Goal: Information Seeking & Learning: Learn about a topic

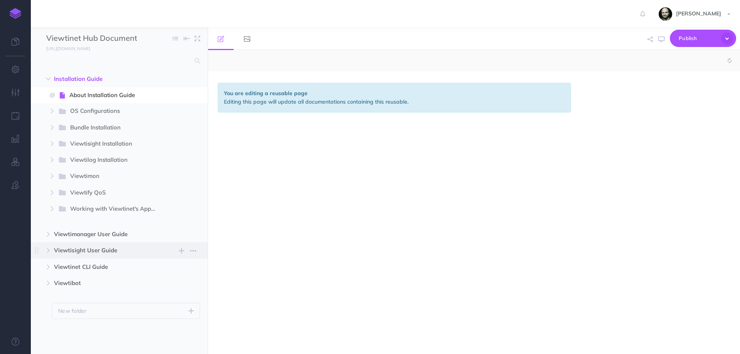
select select "null"
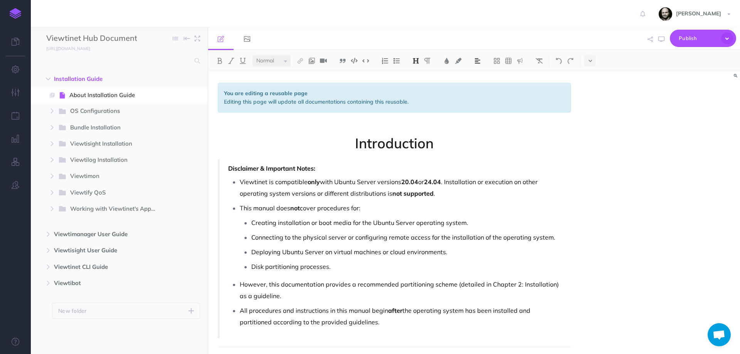
click at [14, 6] on link at bounding box center [15, 13] width 31 height 27
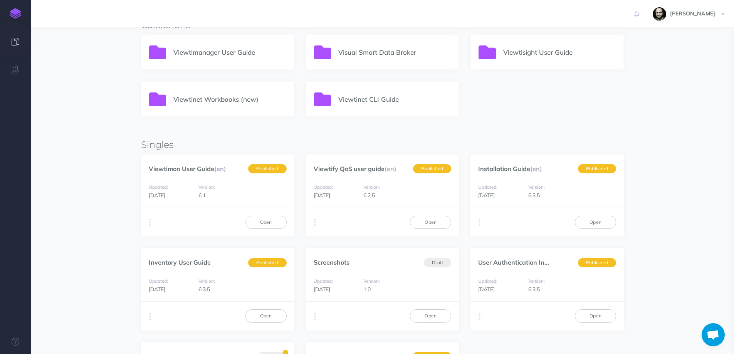
scroll to position [257, 0]
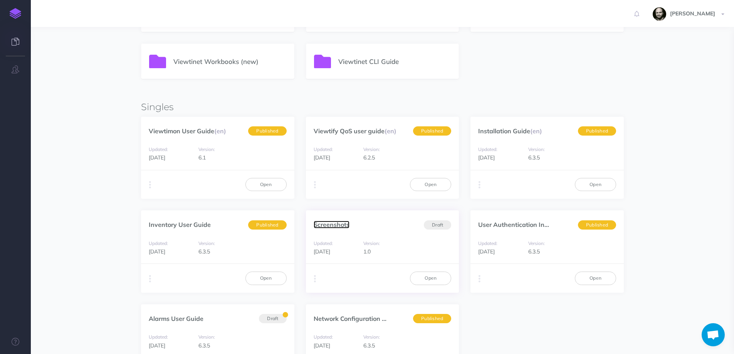
click at [342, 224] on link "Screenshots" at bounding box center [332, 225] width 36 height 8
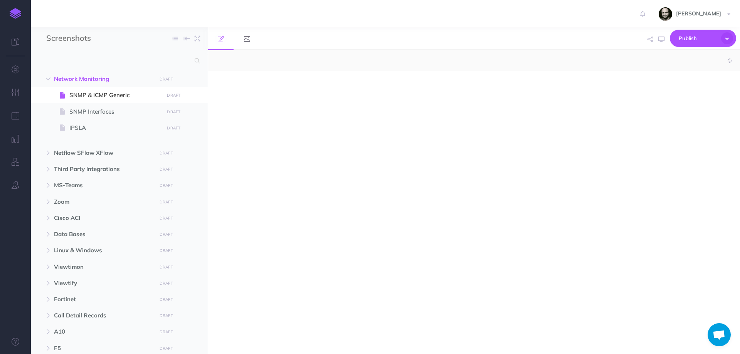
select select "null"
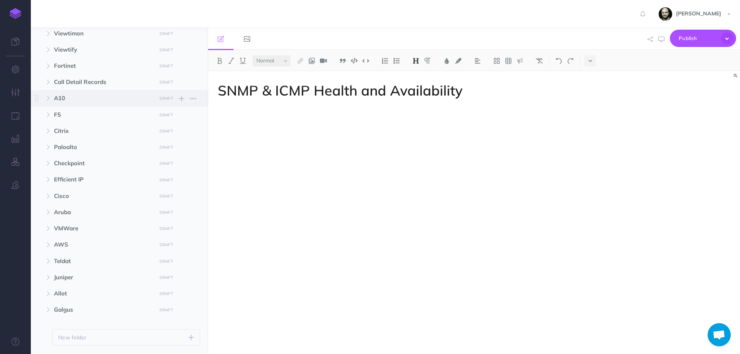
scroll to position [256, 0]
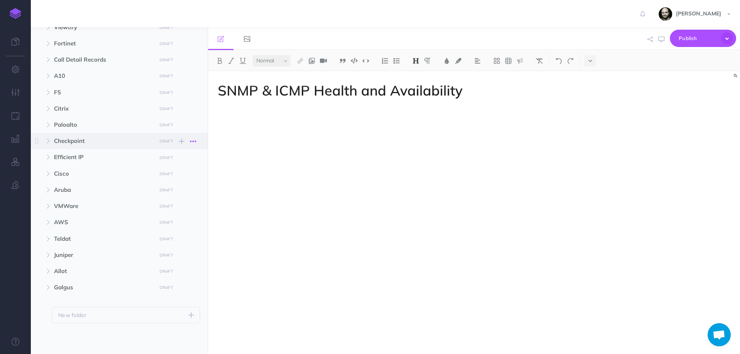
click at [195, 138] on icon "button" at bounding box center [193, 141] width 6 height 9
click at [651, 40] on icon "button" at bounding box center [650, 39] width 5 height 5
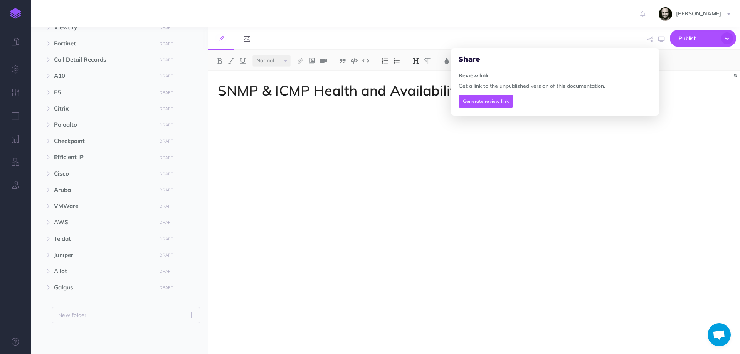
click at [380, 190] on div "SNMP & ICMP Health and Availability" at bounding box center [394, 208] width 372 height 275
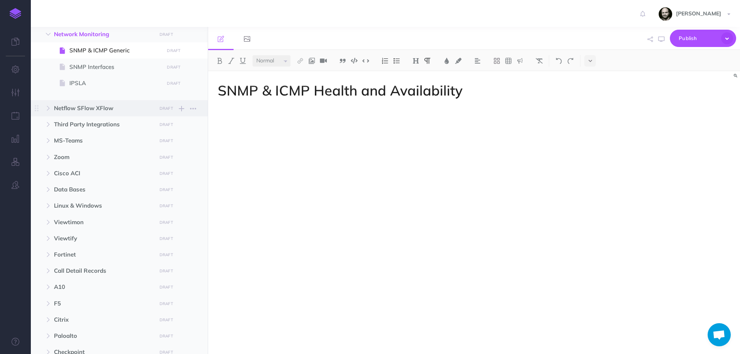
scroll to position [51, 0]
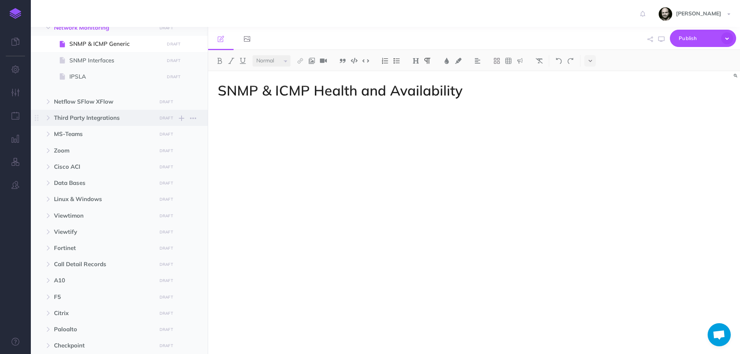
click at [96, 118] on span "Third Party Integrations" at bounding box center [103, 117] width 98 height 9
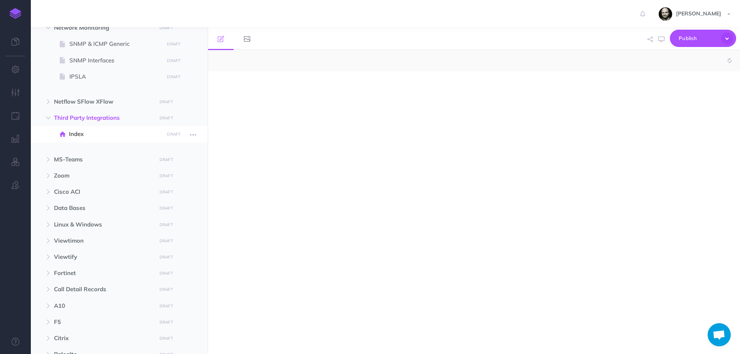
select select "null"
click at [76, 160] on span "MS-Teams" at bounding box center [103, 159] width 98 height 9
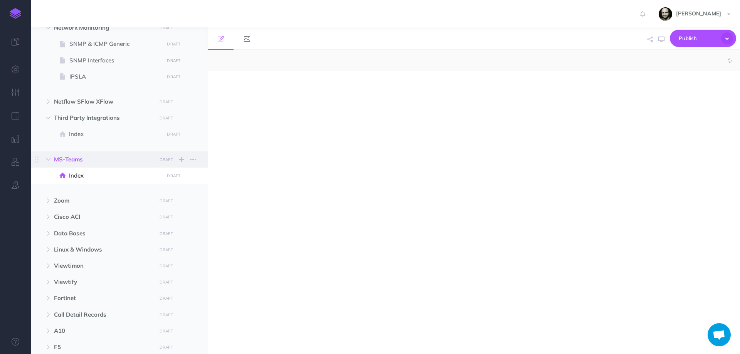
select select "null"
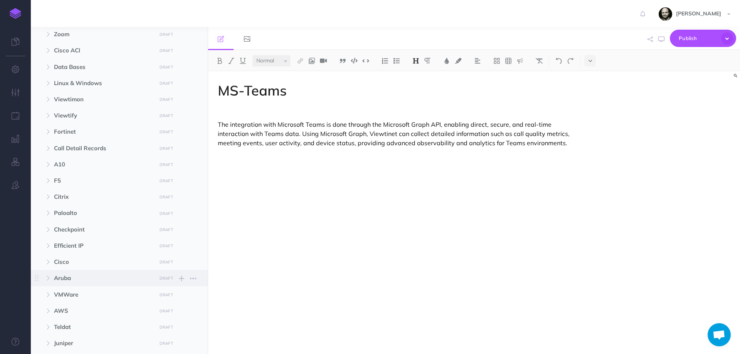
scroll to position [204, 0]
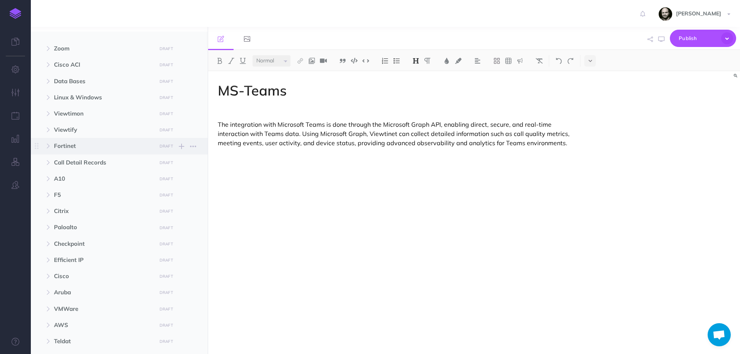
click at [64, 146] on span "Fortinet" at bounding box center [103, 145] width 98 height 9
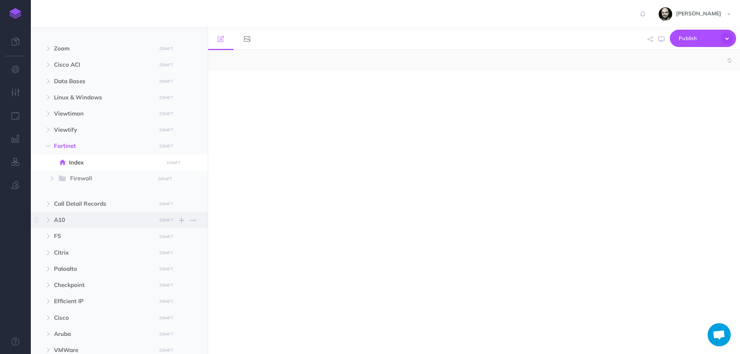
select select "null"
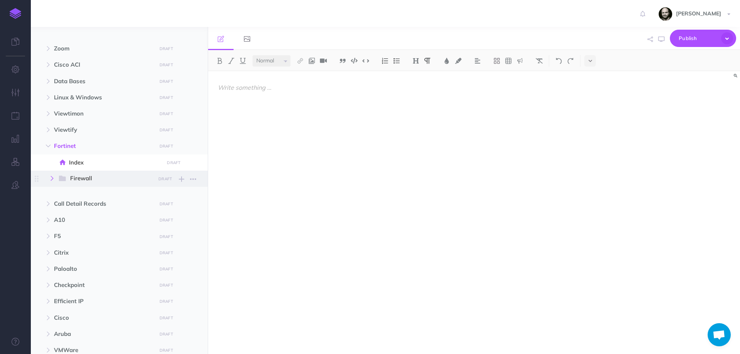
click at [49, 178] on button "button" at bounding box center [52, 178] width 14 height 9
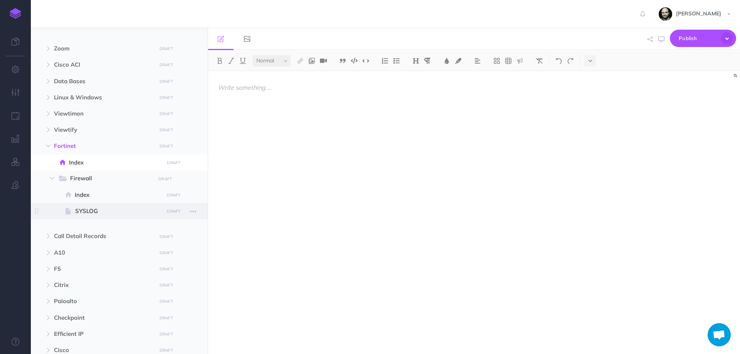
click at [86, 213] on span "SYSLOG" at bounding box center [118, 211] width 86 height 9
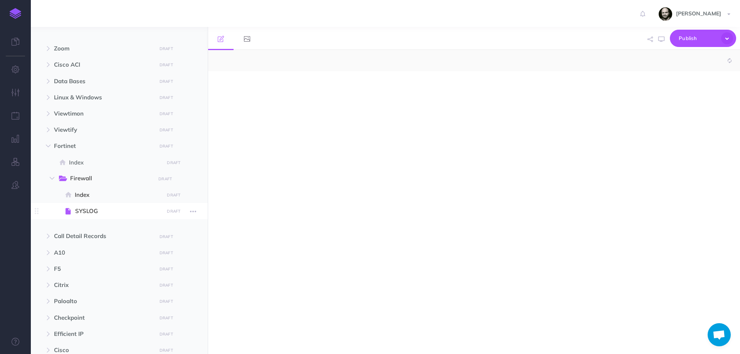
select select "null"
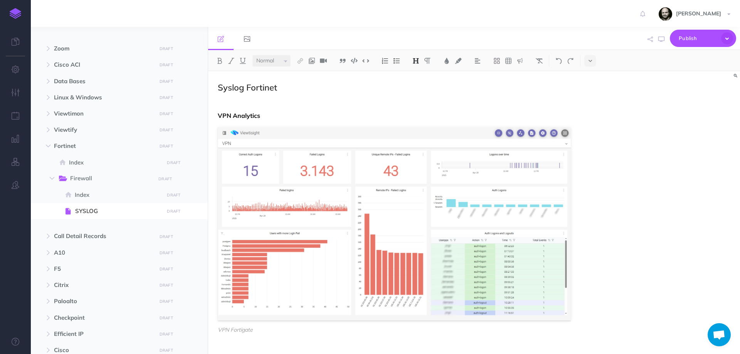
scroll to position [51, 0]
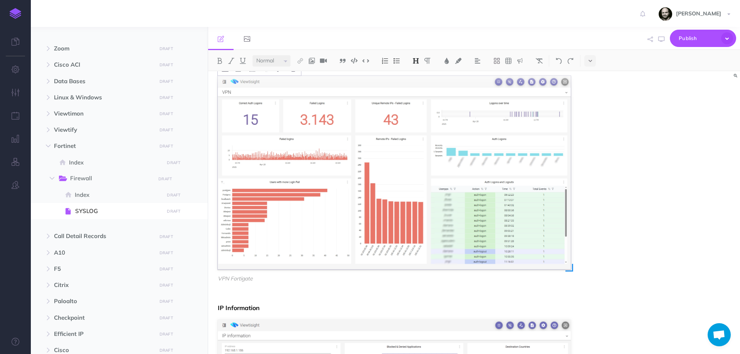
click at [325, 181] on img at bounding box center [394, 173] width 353 height 194
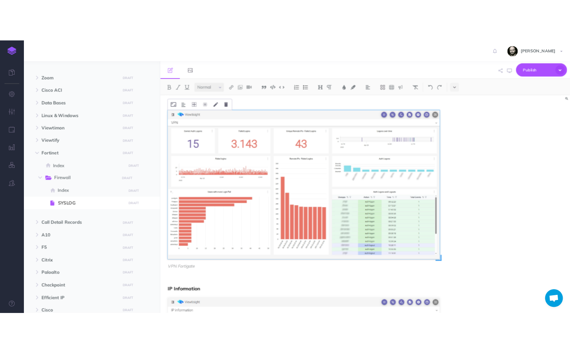
scroll to position [0, 0]
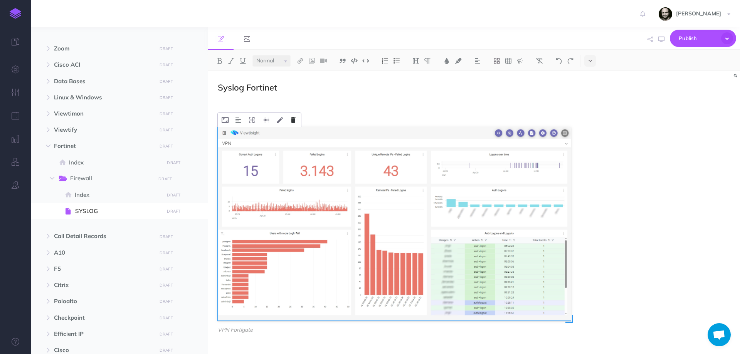
click at [294, 121] on icon at bounding box center [293, 120] width 5 height 6
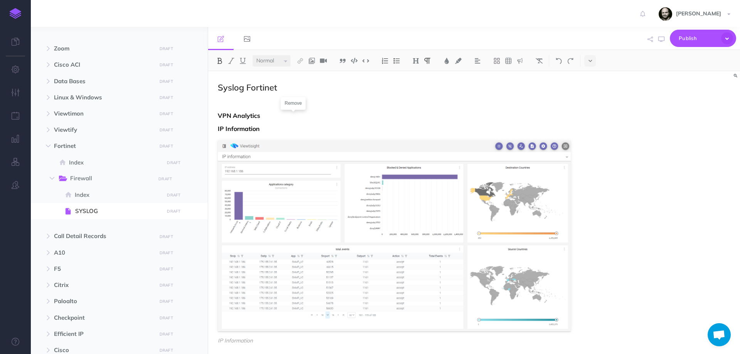
click at [271, 116] on p "VPN Analytics" at bounding box center [394, 115] width 353 height 9
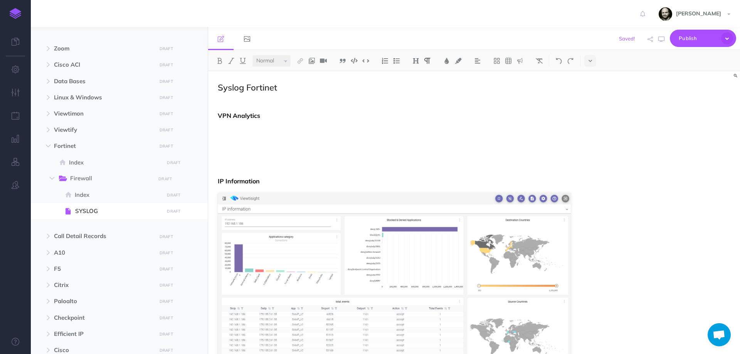
click at [284, 101] on p at bounding box center [394, 102] width 353 height 9
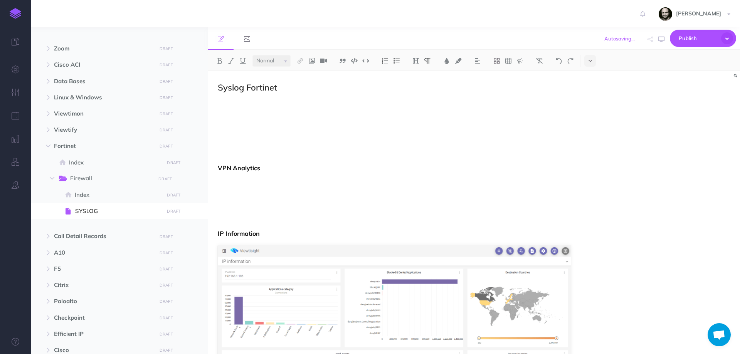
click at [237, 172] on p "VPN Analytics" at bounding box center [394, 167] width 353 height 9
click at [257, 168] on strong "VPN Analytics" at bounding box center [239, 168] width 42 height 8
click at [249, 120] on p at bounding box center [394, 115] width 353 height 9
click at [241, 172] on strong "VPN Analytics" at bounding box center [239, 168] width 42 height 8
click at [417, 64] on img at bounding box center [415, 61] width 7 height 6
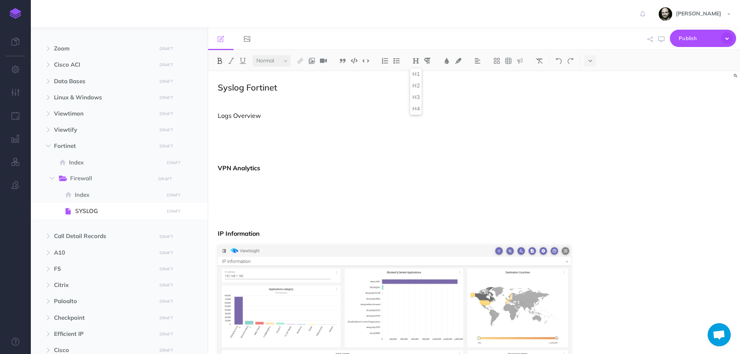
click at [266, 180] on p at bounding box center [394, 181] width 353 height 9
click at [266, 170] on p "VPN Analytics" at bounding box center [394, 167] width 353 height 9
click at [244, 116] on p "Logs Overview" at bounding box center [394, 115] width 353 height 9
drag, startPoint x: 268, startPoint y: 113, endPoint x: 214, endPoint y: 119, distance: 54.7
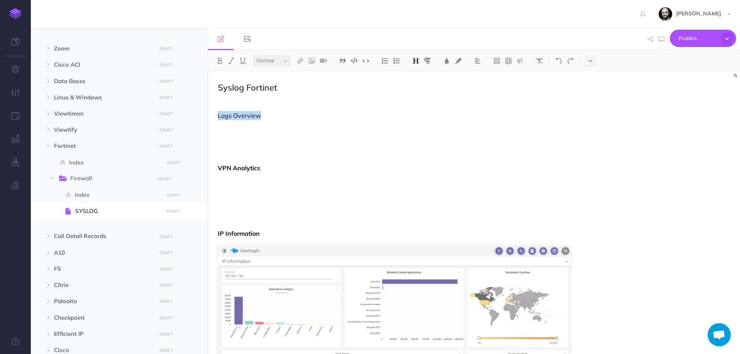
click at [414, 61] on img at bounding box center [415, 61] width 7 height 6
click at [417, 87] on button "H2" at bounding box center [416, 86] width 12 height 12
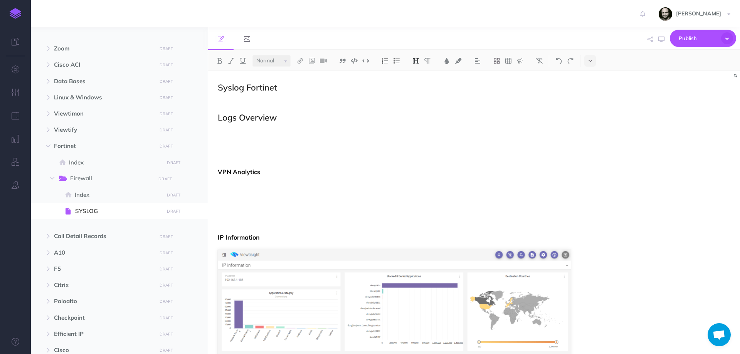
drag, startPoint x: 279, startPoint y: 121, endPoint x: 217, endPoint y: 114, distance: 62.9
click at [202, 122] on div "Screenshots Collapse all Expand all Expand to root folders Network Monitoring D…" at bounding box center [385, 190] width 709 height 327
click at [420, 65] on button at bounding box center [416, 61] width 12 height 12
click at [418, 100] on button "H3" at bounding box center [416, 98] width 12 height 12
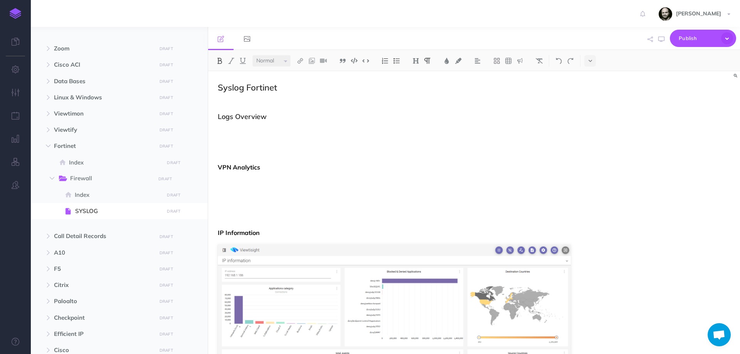
click at [286, 127] on p at bounding box center [394, 127] width 353 height 9
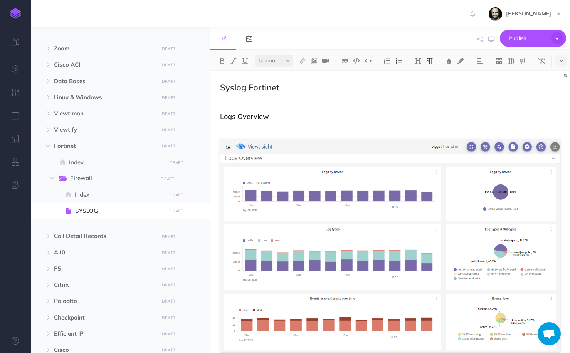
click at [269, 145] on figure at bounding box center [390, 246] width 340 height 213
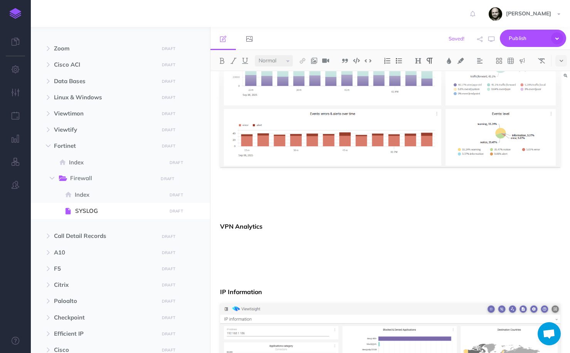
scroll to position [205, 0]
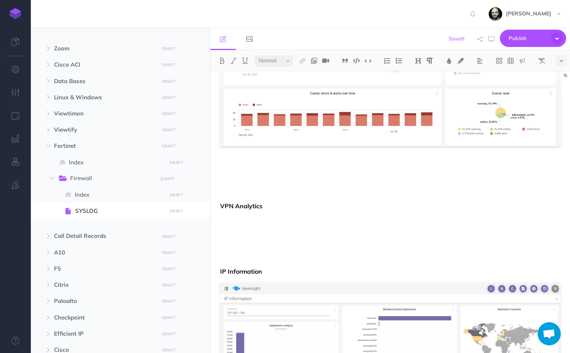
click at [336, 234] on p at bounding box center [390, 232] width 340 height 9
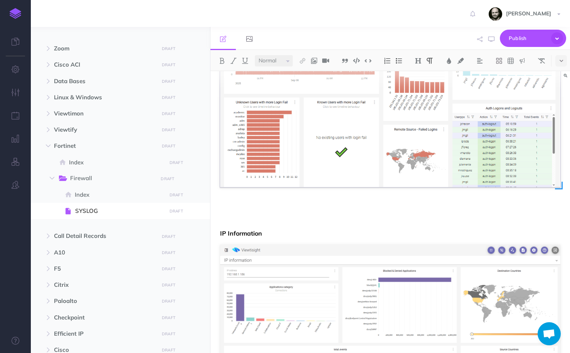
scroll to position [720, 0]
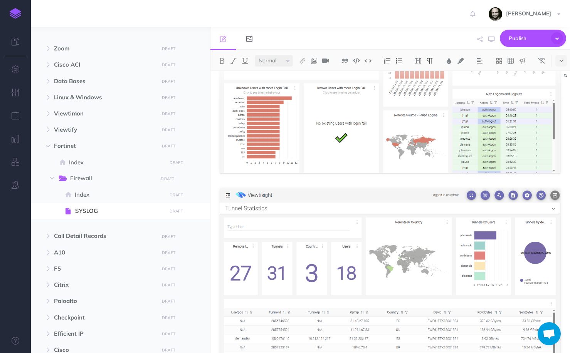
click at [565, 150] on div "Syslog Fortinet Logs Overview VPN Analytics IP Information IP Information" at bounding box center [390, 138] width 360 height 1572
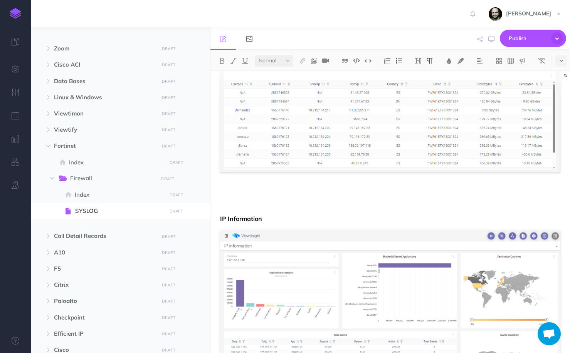
scroll to position [1028, 0]
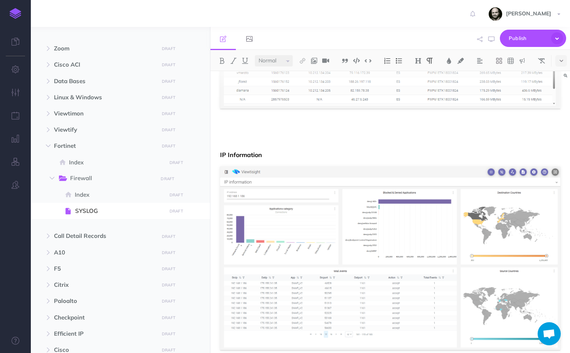
click at [276, 133] on p at bounding box center [390, 128] width 340 height 9
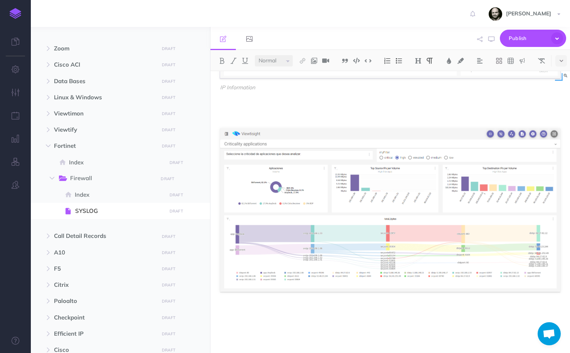
scroll to position [1305, 0]
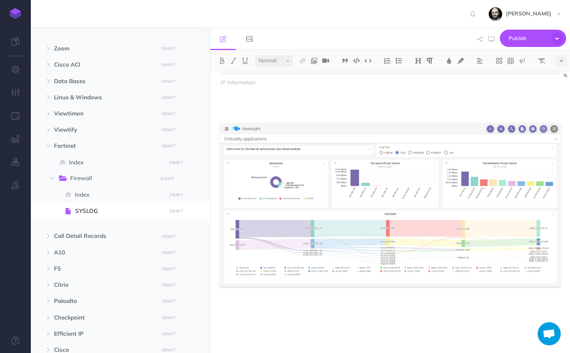
click at [301, 317] on p at bounding box center [390, 320] width 340 height 9
click at [297, 117] on icon at bounding box center [295, 117] width 5 height 6
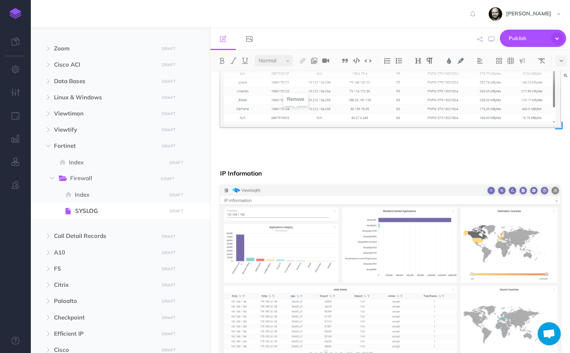
scroll to position [1072, 0]
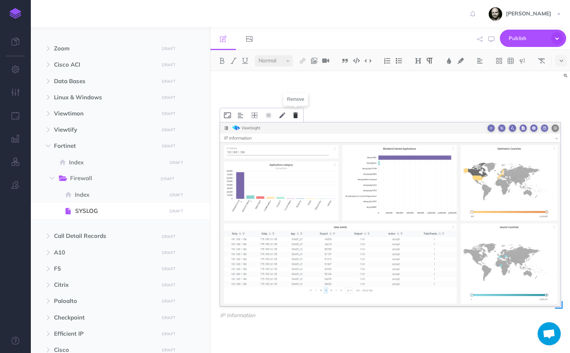
click at [296, 116] on icon at bounding box center [295, 116] width 5 height 6
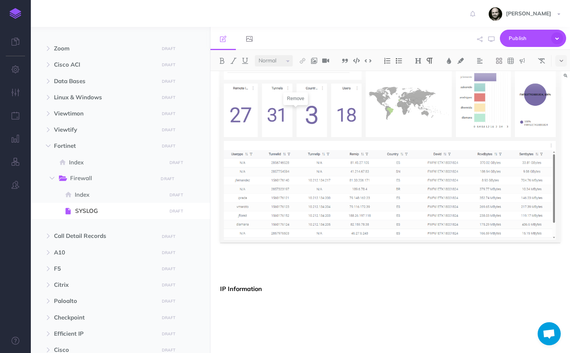
scroll to position [902, 0]
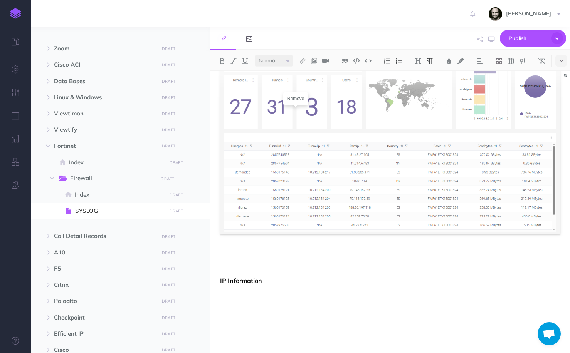
click at [310, 101] on img at bounding box center [390, 128] width 340 height 213
click at [299, 100] on img at bounding box center [390, 128] width 340 height 213
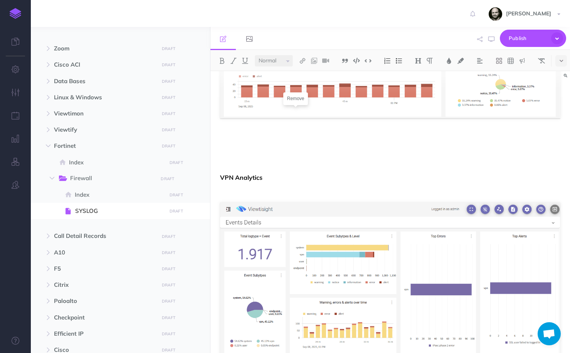
scroll to position [0, 0]
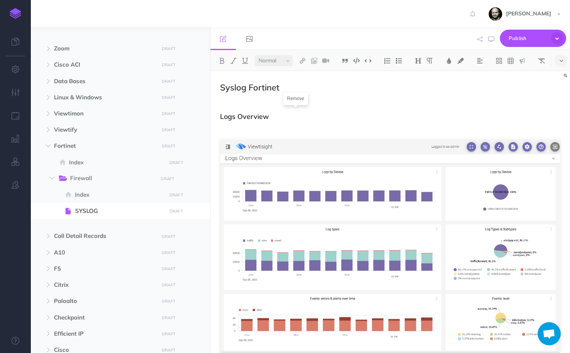
click at [320, 113] on h3 "Logs Overview" at bounding box center [390, 117] width 340 height 8
click at [242, 84] on h2 "Syslog Fortinet" at bounding box center [390, 87] width 340 height 9
click at [234, 124] on p at bounding box center [390, 127] width 340 height 9
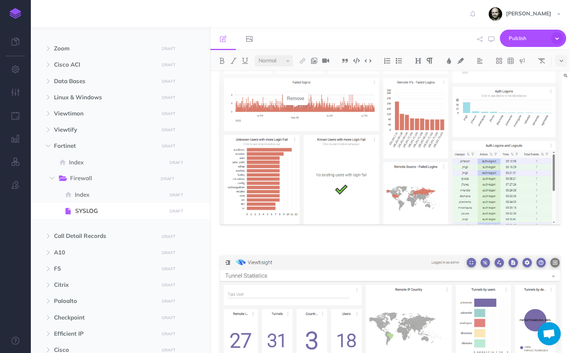
scroll to position [902, 0]
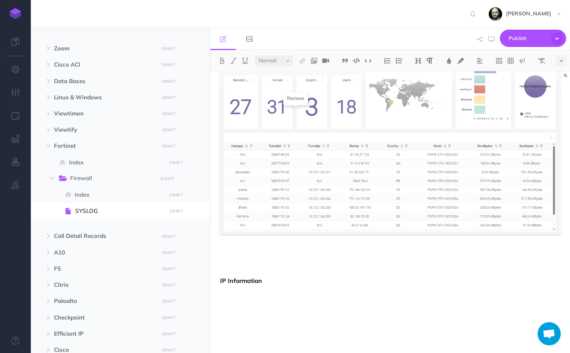
click at [263, 264] on p at bounding box center [390, 267] width 340 height 9
click at [267, 265] on p at bounding box center [390, 267] width 340 height 9
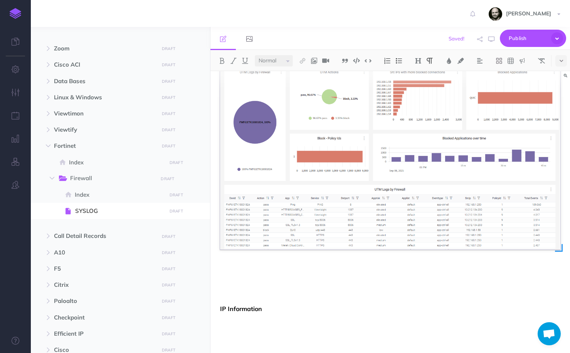
scroll to position [1171, 0]
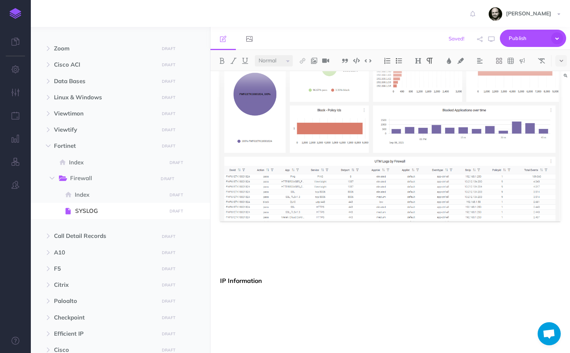
click at [268, 259] on p at bounding box center [390, 254] width 340 height 9
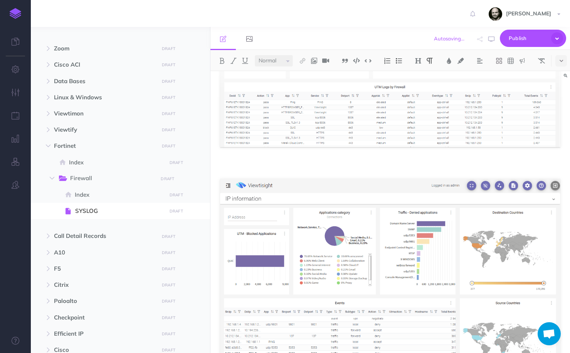
scroll to position [1377, 0]
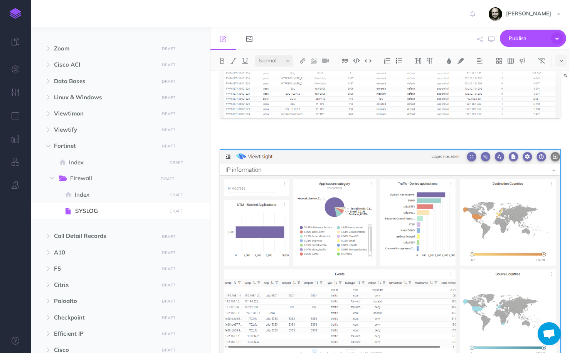
scroll to position [1274, 0]
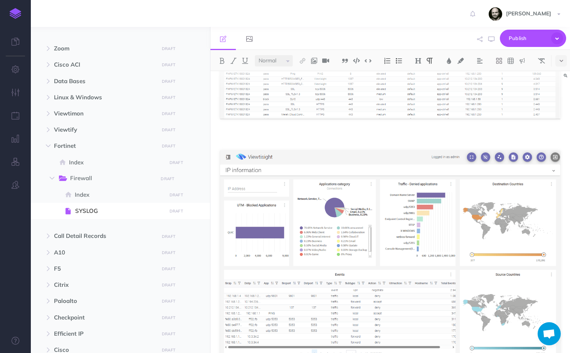
click at [352, 135] on p at bounding box center [390, 138] width 340 height 9
click at [340, 178] on img at bounding box center [390, 256] width 340 height 212
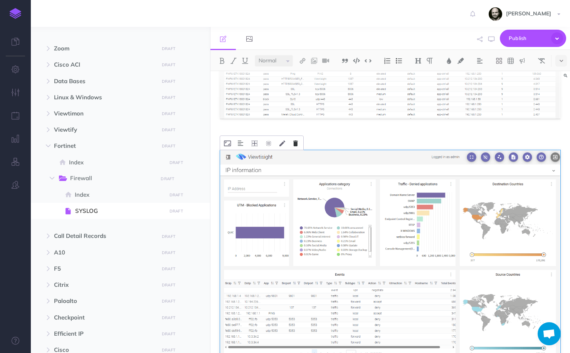
click at [295, 141] on icon at bounding box center [295, 144] width 5 height 6
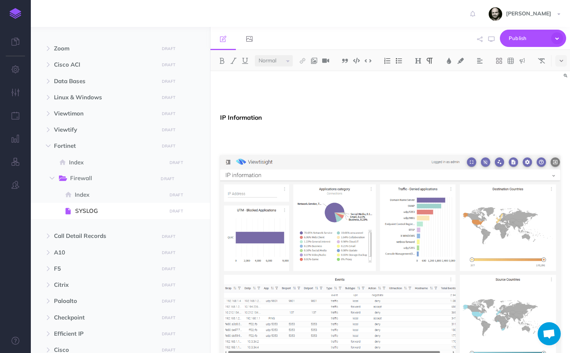
scroll to position [1402, 0]
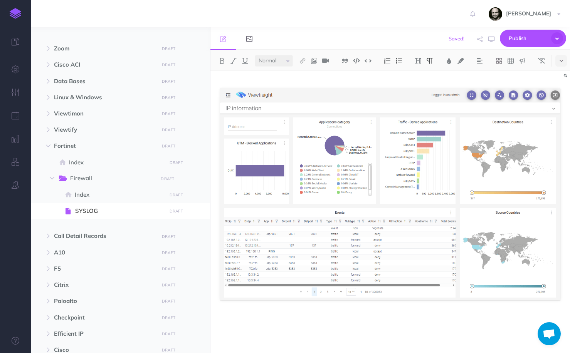
click at [249, 331] on p at bounding box center [390, 333] width 340 height 9
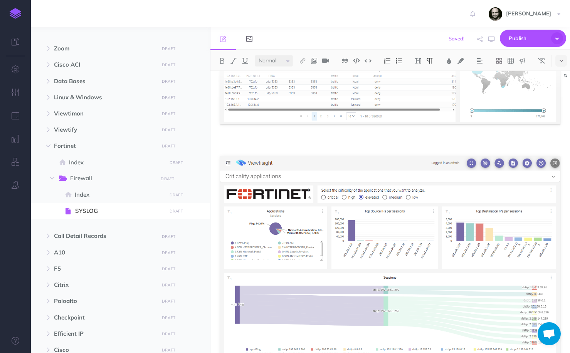
scroll to position [1607, 0]
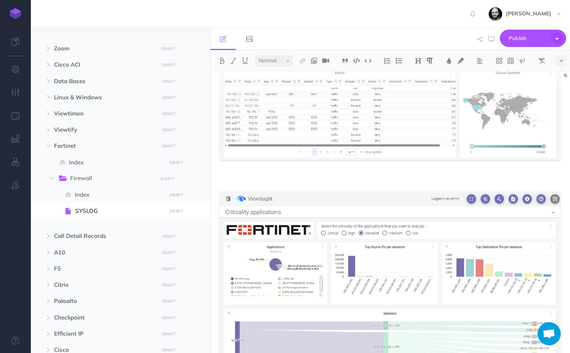
scroll to position [1633, 0]
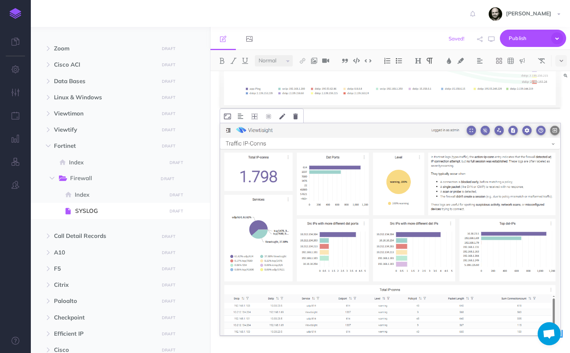
scroll to position [1861, 0]
